Goal: Browse casually: Explore the website without a specific task or goal

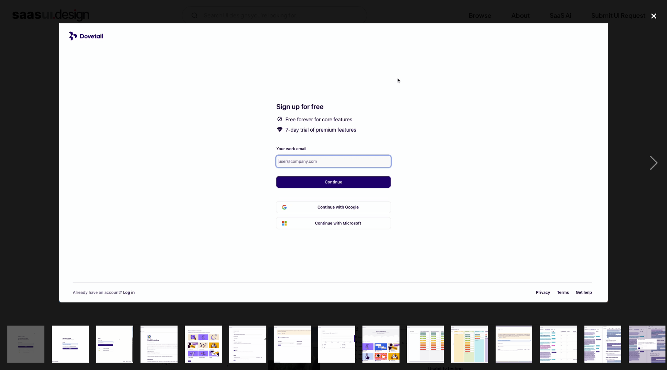
scroll to position [58, 0]
click at [649, 20] on div "close lightbox" at bounding box center [654, 15] width 26 height 17
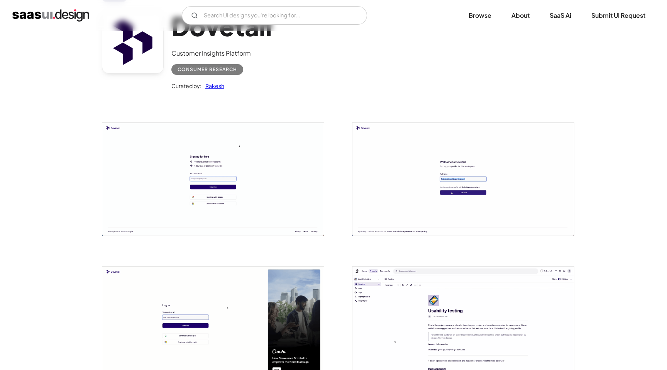
click at [261, 162] on img "open lightbox" at bounding box center [213, 179] width 222 height 113
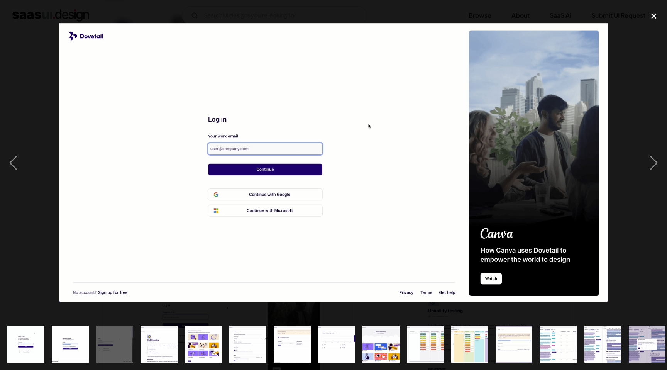
click at [647, 18] on div "close lightbox" at bounding box center [654, 15] width 26 height 17
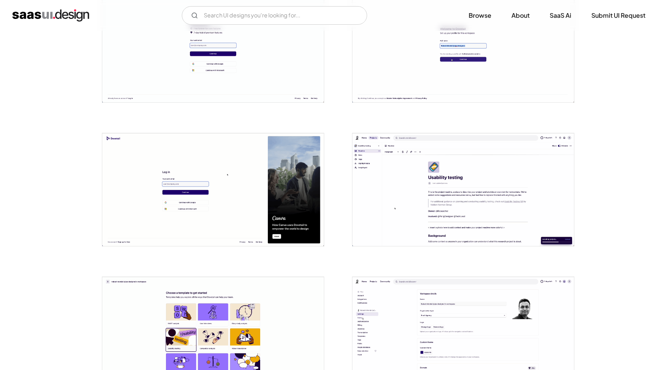
scroll to position [245, 0]
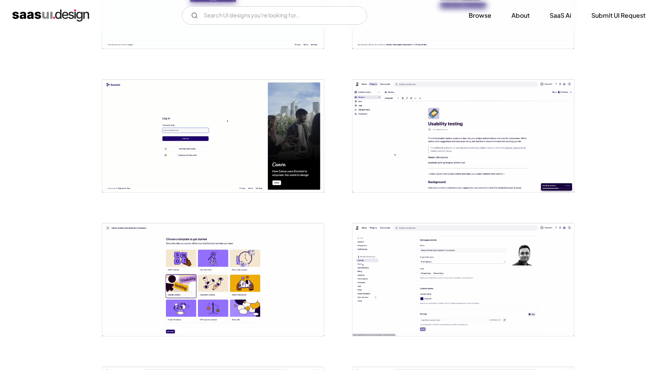
click at [465, 187] on img "open lightbox" at bounding box center [463, 136] width 222 height 113
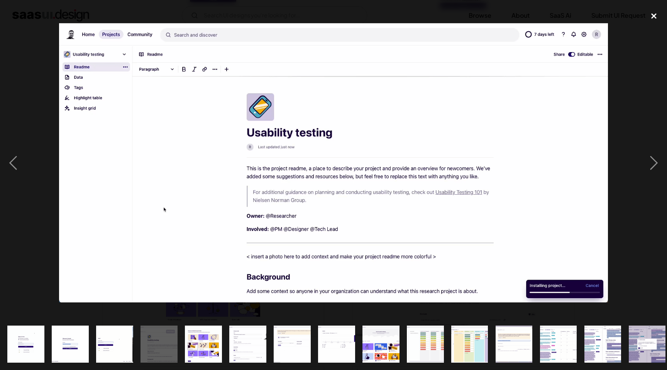
click at [658, 15] on div "close lightbox" at bounding box center [654, 15] width 26 height 17
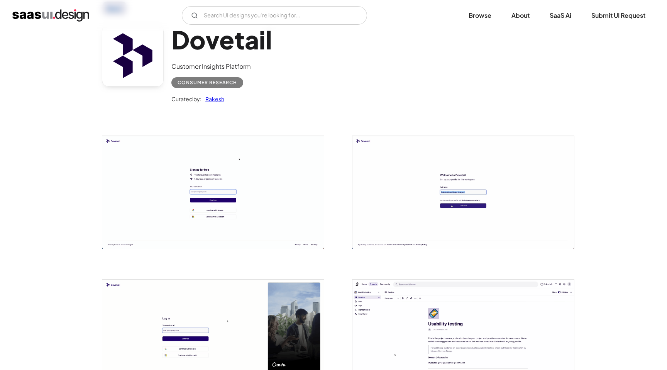
scroll to position [79, 0]
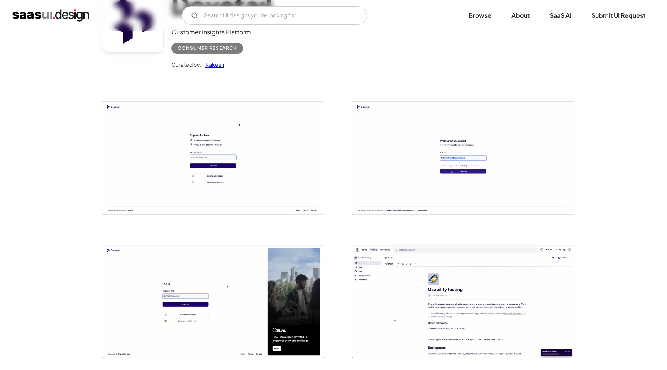
click at [251, 142] on img "open lightbox" at bounding box center [213, 158] width 222 height 113
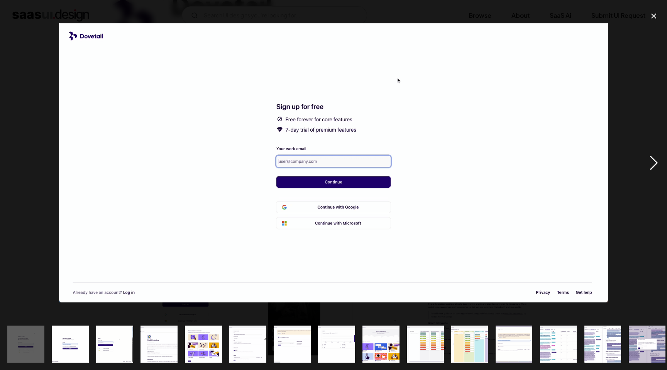
click at [648, 162] on div "next image" at bounding box center [654, 162] width 26 height 311
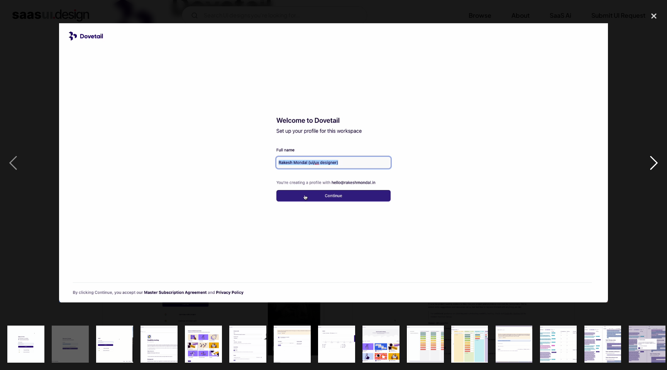
click at [648, 162] on div "next image" at bounding box center [654, 162] width 26 height 311
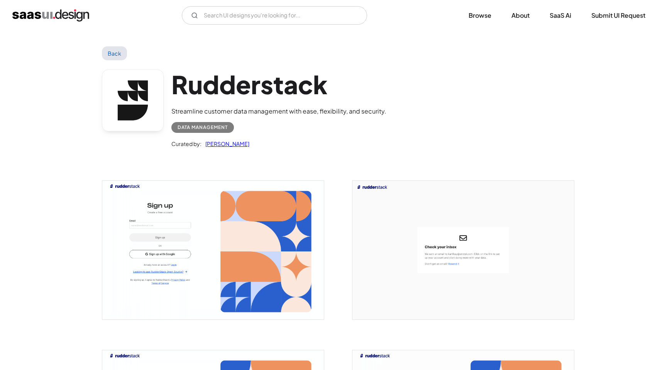
scroll to position [9, 0]
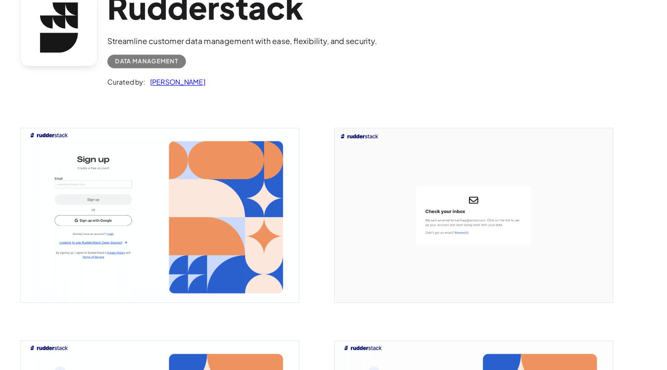
click at [137, 270] on img "open lightbox" at bounding box center [213, 240] width 222 height 139
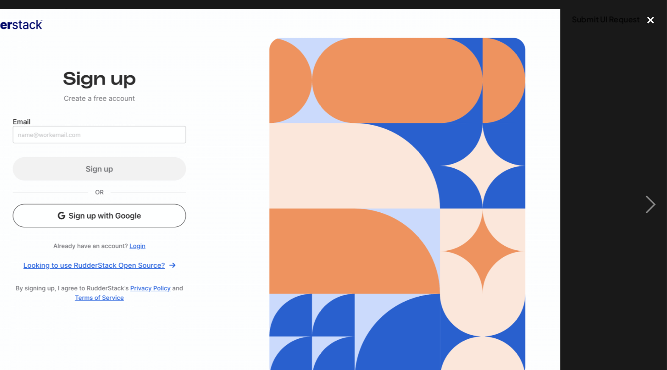
click at [651, 15] on div "close lightbox" at bounding box center [654, 15] width 26 height 17
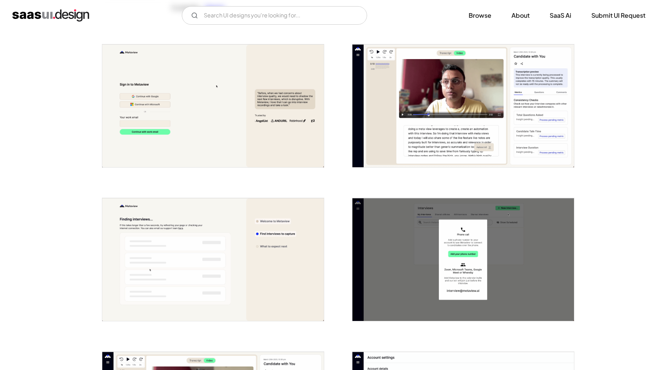
scroll to position [190, 0]
